Goal: Task Accomplishment & Management: Use online tool/utility

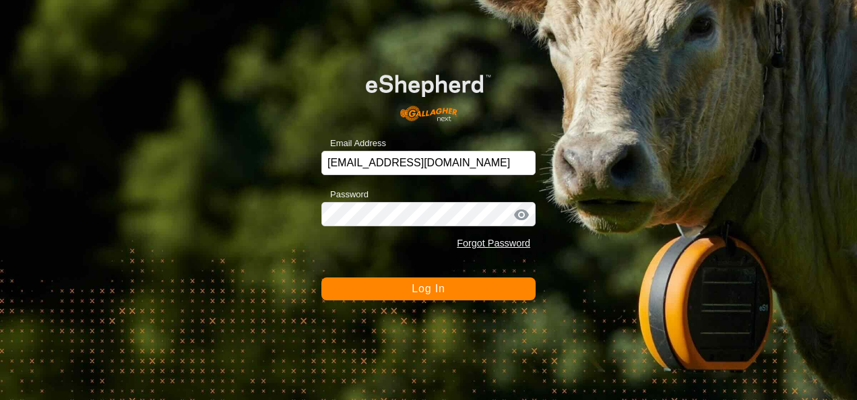
drag, startPoint x: 0, startPoint y: 0, endPoint x: 450, endPoint y: 288, distance: 534.7
click at [450, 288] on button "Log In" at bounding box center [429, 289] width 214 height 23
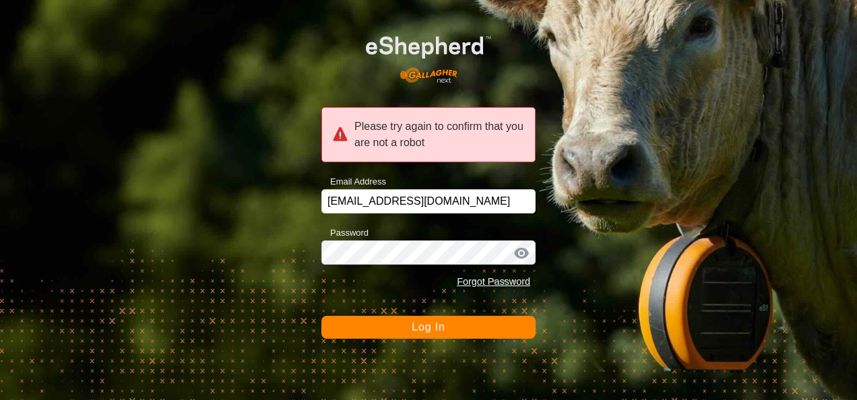
click at [430, 335] on button "Log In" at bounding box center [429, 327] width 214 height 23
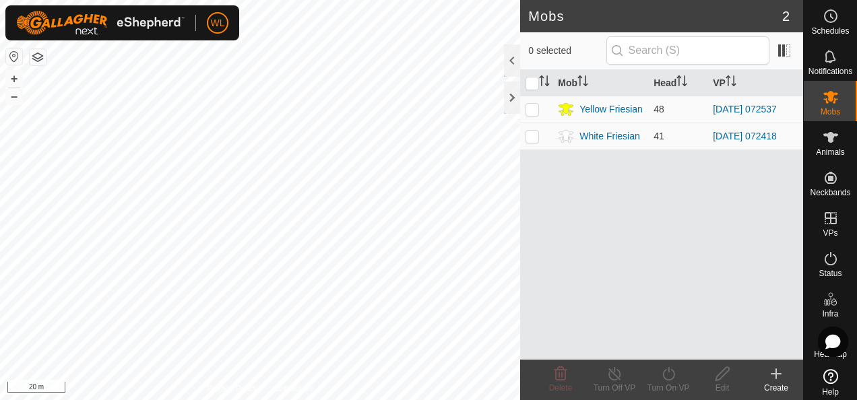
click at [785, 379] on create-svg-icon at bounding box center [776, 374] width 54 height 16
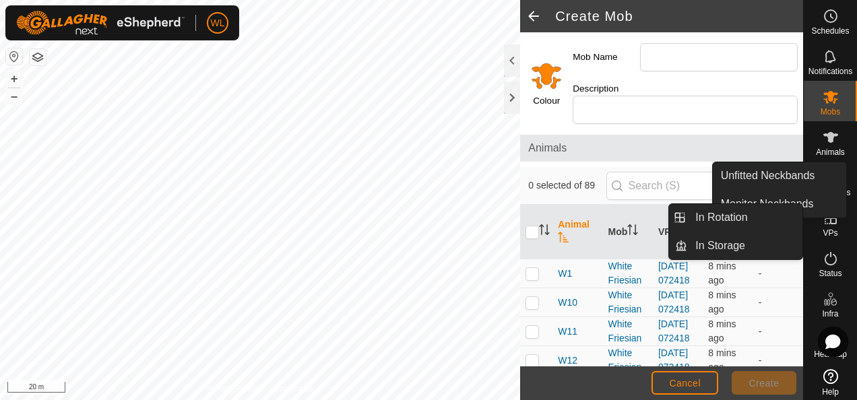
click at [827, 222] on icon at bounding box center [831, 218] width 16 height 16
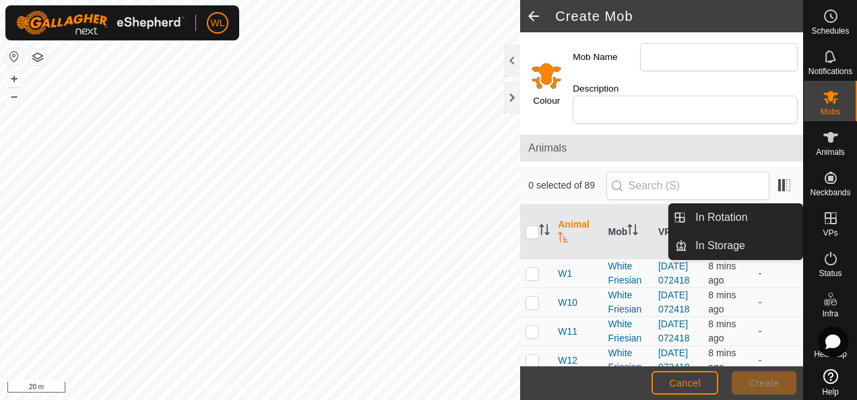
click at [823, 214] on icon at bounding box center [831, 218] width 16 height 16
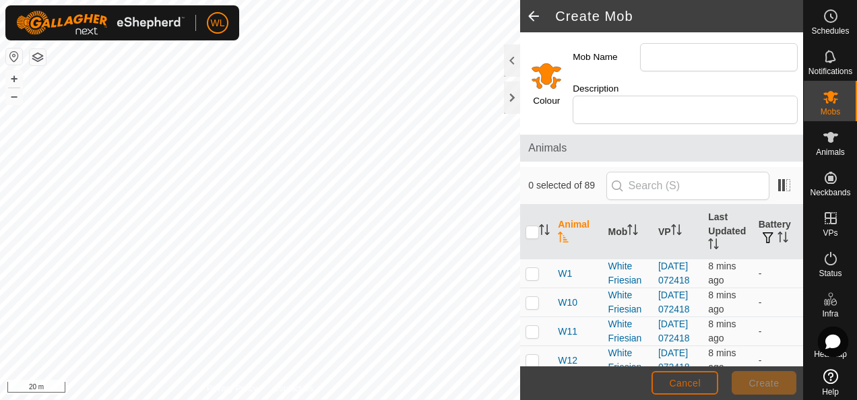
click at [704, 386] on button "Cancel" at bounding box center [685, 383] width 67 height 24
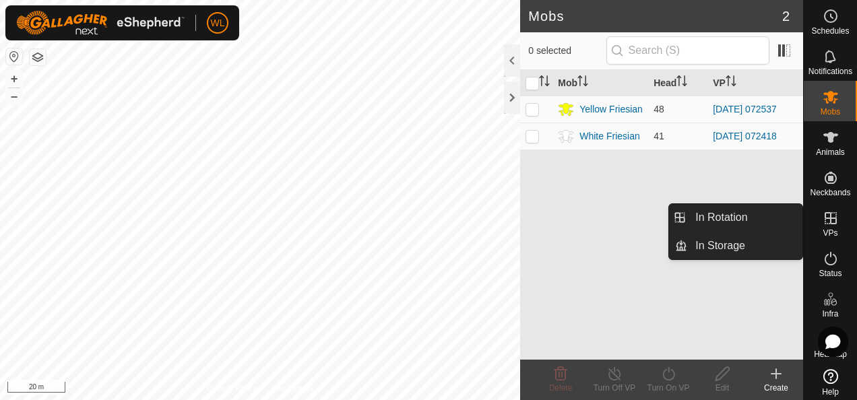
click at [826, 218] on icon at bounding box center [831, 218] width 12 height 12
click at [766, 220] on link "In Rotation" at bounding box center [744, 217] width 115 height 27
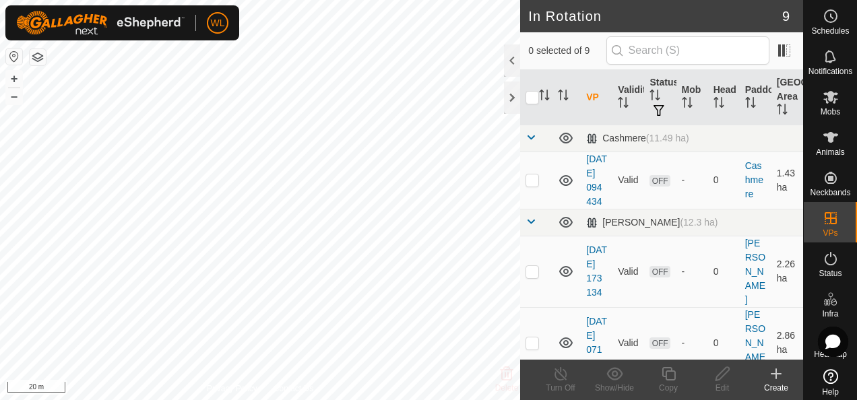
click at [778, 388] on div "Create" at bounding box center [776, 388] width 54 height 12
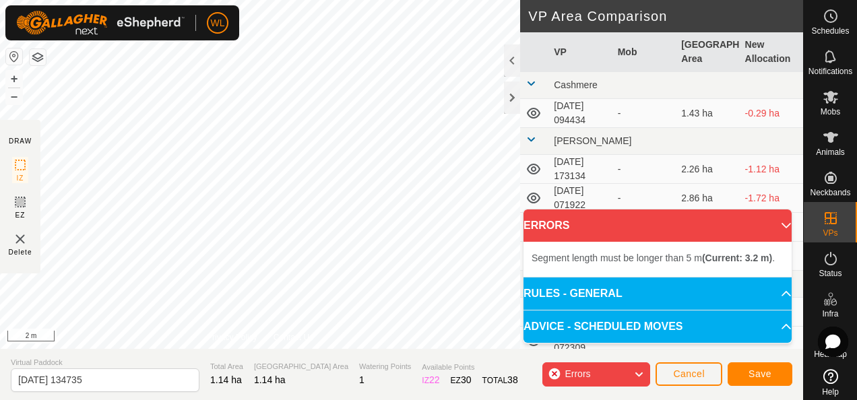
click at [235, 224] on div "Segment length must be longer than 5 m (Current: 3.2 m) . + – ⇧ i 2 m" at bounding box center [260, 174] width 520 height 349
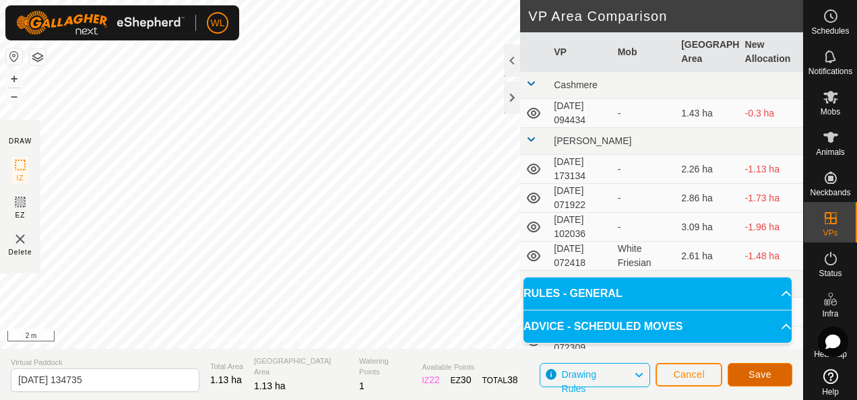
click at [756, 372] on span "Save" at bounding box center [760, 374] width 23 height 11
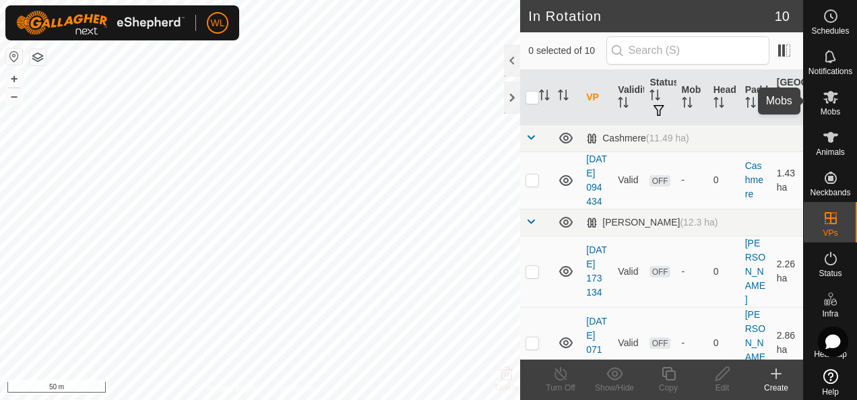
click at [830, 105] on es-mob-svg-icon at bounding box center [831, 97] width 24 height 22
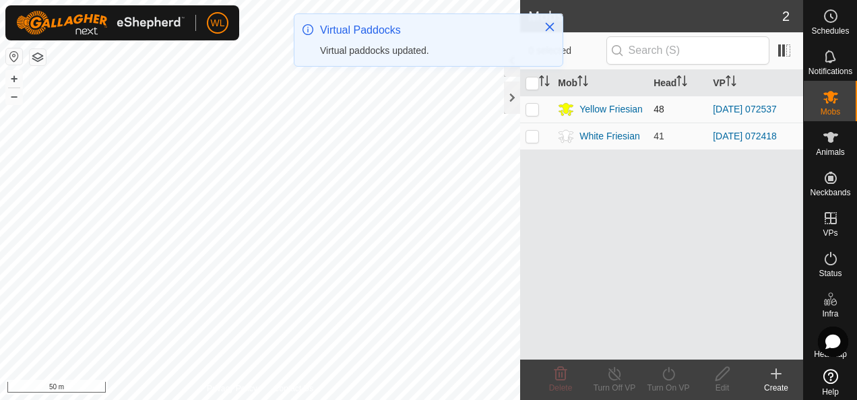
click at [536, 104] on p-checkbox at bounding box center [532, 109] width 13 height 11
checkbox input "true"
click at [670, 375] on icon at bounding box center [669, 374] width 17 height 16
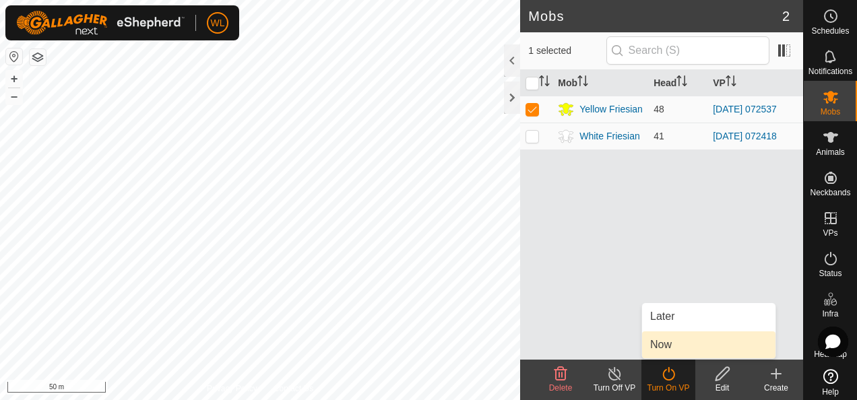
click at [661, 342] on link "Now" at bounding box center [708, 345] width 133 height 27
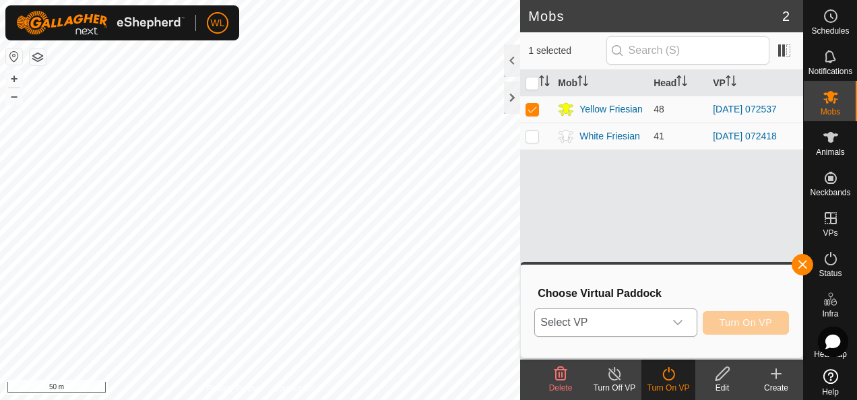
click at [614, 329] on span "Select VP" at bounding box center [599, 322] width 129 height 27
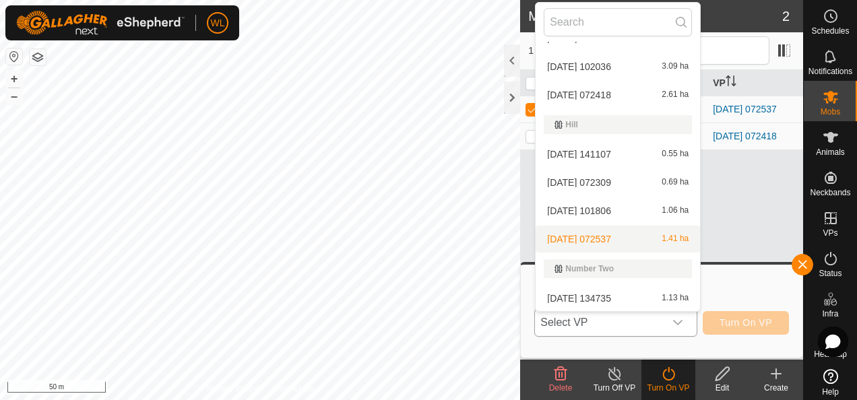
scroll to position [136, 0]
click at [607, 293] on li "[DATE] 134735 1.13 ha" at bounding box center [618, 297] width 164 height 27
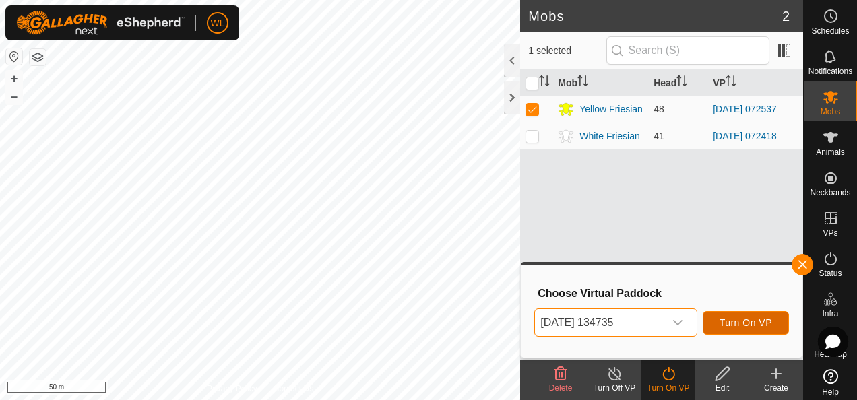
click at [763, 322] on span "Turn On VP" at bounding box center [746, 322] width 53 height 11
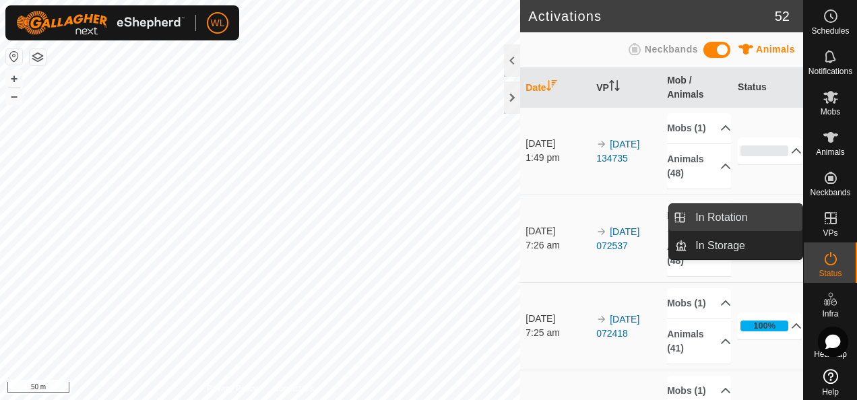
click at [752, 224] on link "In Rotation" at bounding box center [744, 217] width 115 height 27
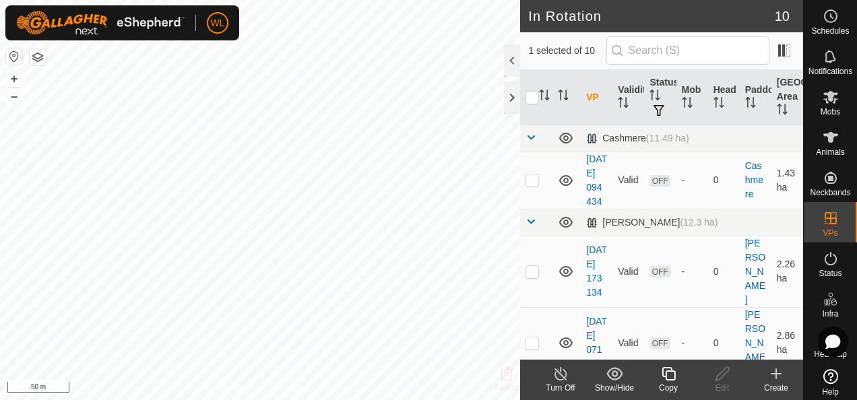
click at [781, 377] on icon at bounding box center [776, 374] width 16 height 16
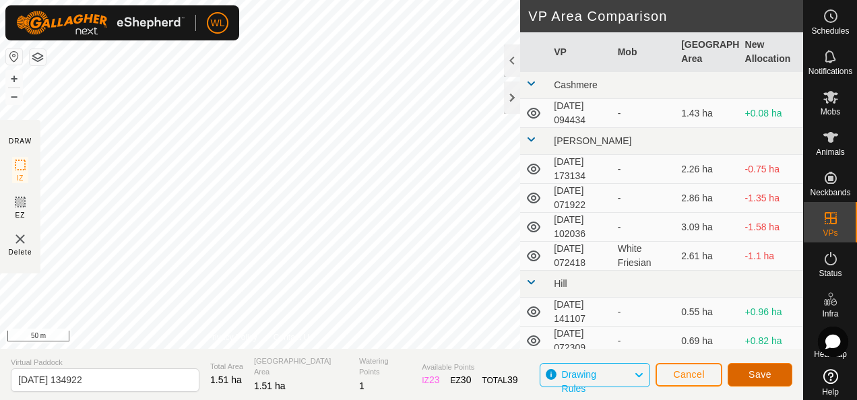
click at [774, 377] on button "Save" at bounding box center [760, 375] width 65 height 24
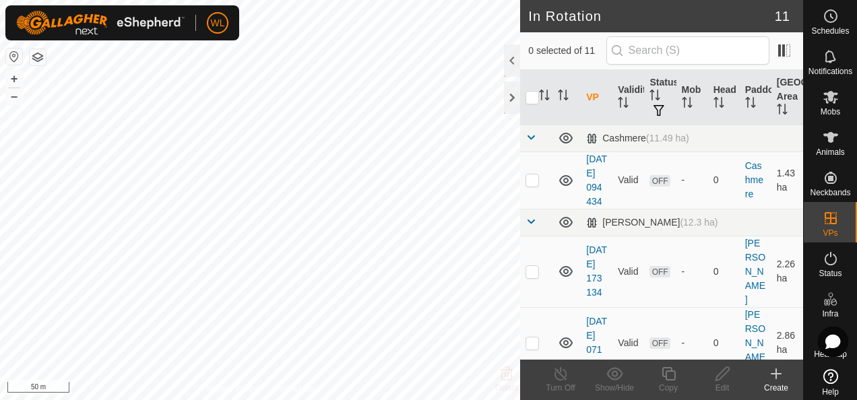
click at [776, 379] on icon at bounding box center [776, 373] width 0 height 9
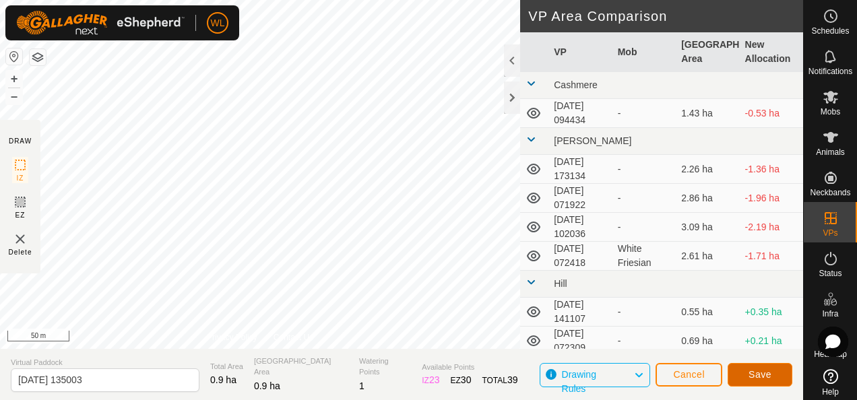
click at [756, 368] on button "Save" at bounding box center [760, 375] width 65 height 24
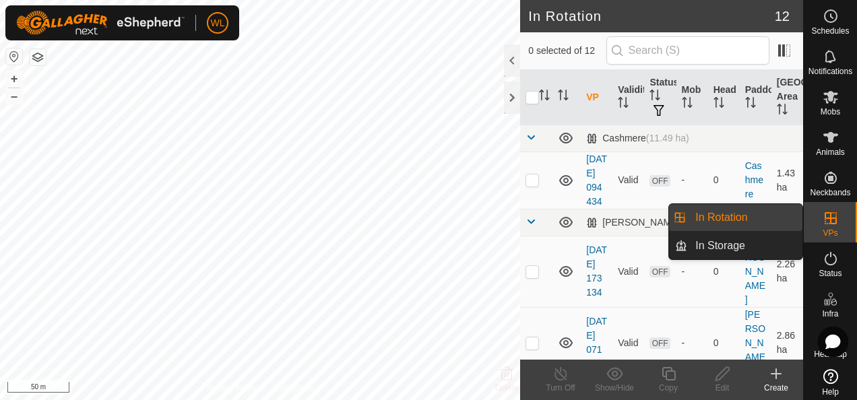
click at [781, 375] on icon at bounding box center [776, 374] width 16 height 16
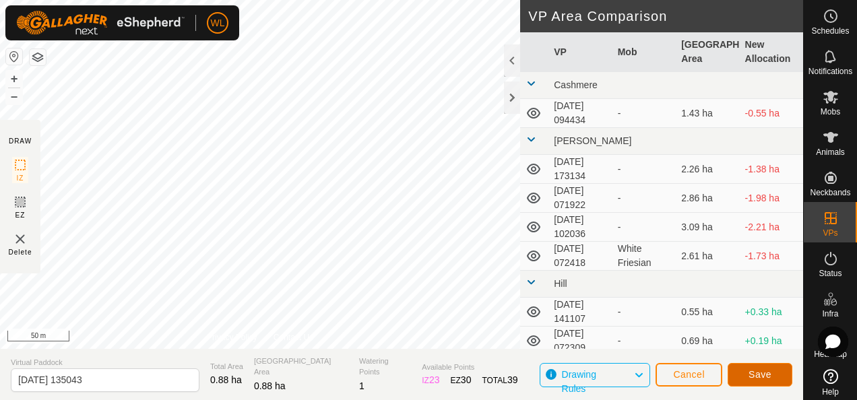
click at [769, 372] on span "Save" at bounding box center [760, 374] width 23 height 11
